Goal: Task Accomplishment & Management: Complete application form

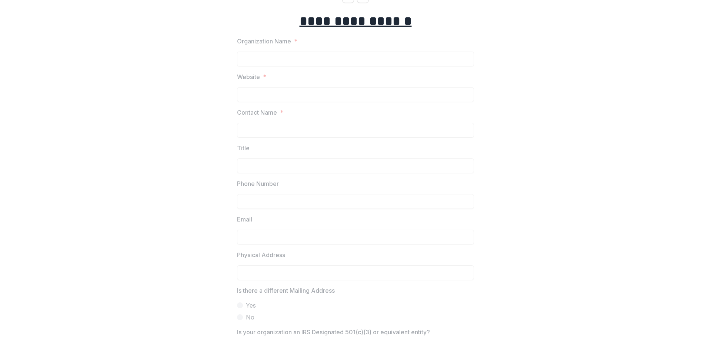
scroll to position [19, 0]
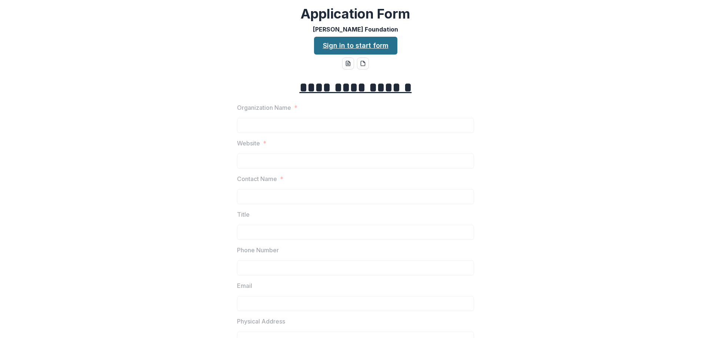
click at [356, 45] on link "Sign in to start form" at bounding box center [355, 46] width 83 height 18
